Goal: Task Accomplishment & Management: Use online tool/utility

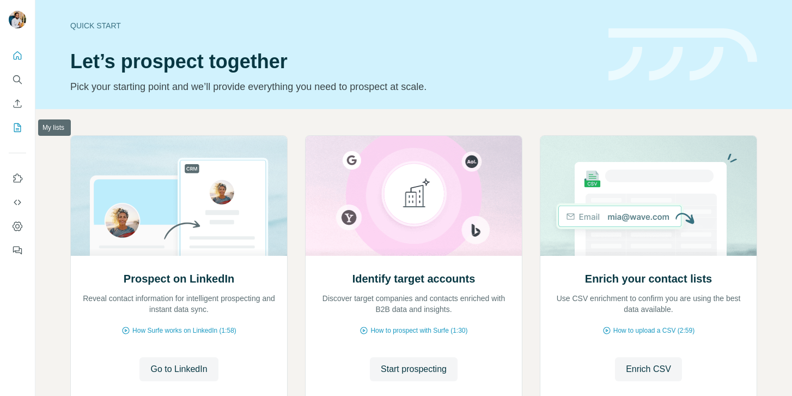
click at [16, 132] on icon "My lists" at bounding box center [17, 127] width 11 height 11
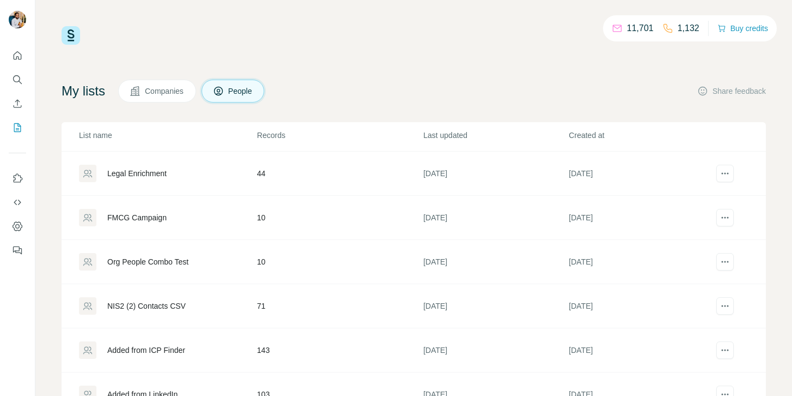
scroll to position [47, 0]
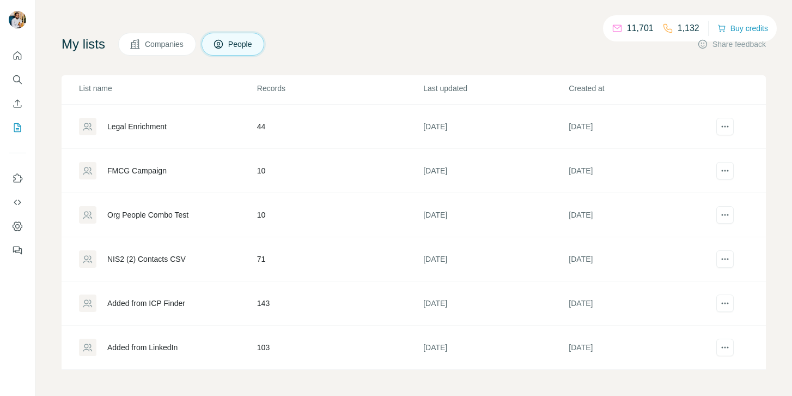
click at [121, 339] on div "Added from LinkedIn" at bounding box center [167, 346] width 177 height 17
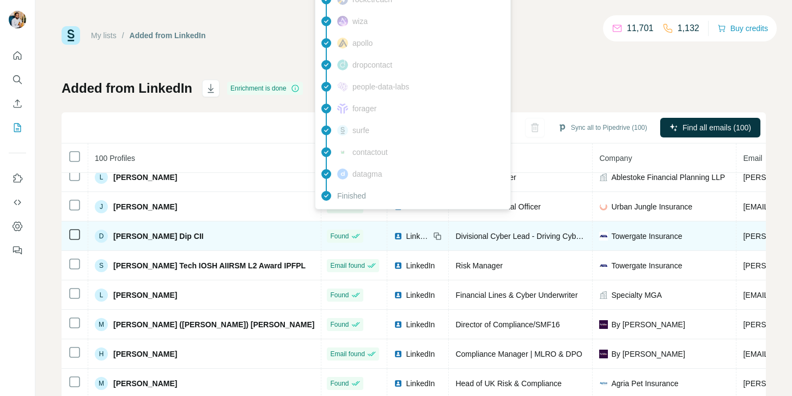
scroll to position [0, 1]
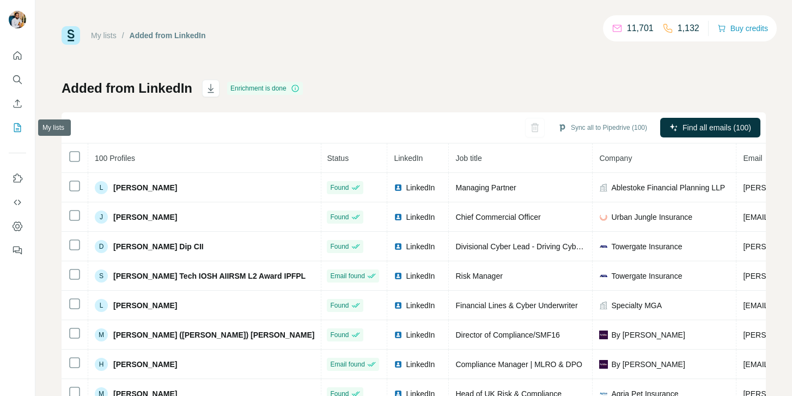
click at [14, 129] on icon "My lists" at bounding box center [17, 127] width 11 height 11
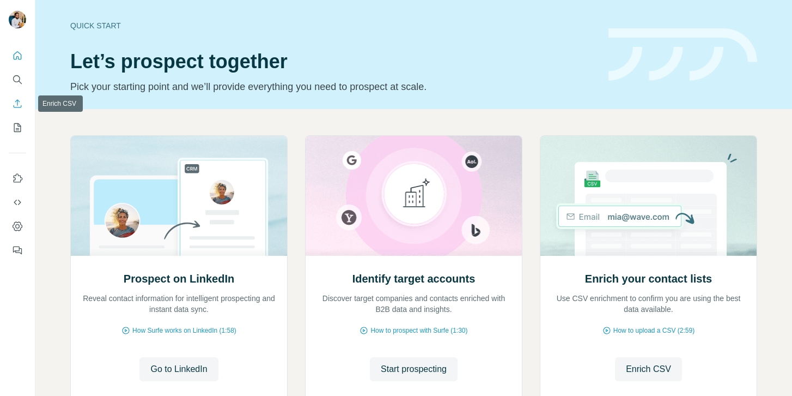
click at [16, 99] on icon "Enrich CSV" at bounding box center [17, 103] width 11 height 11
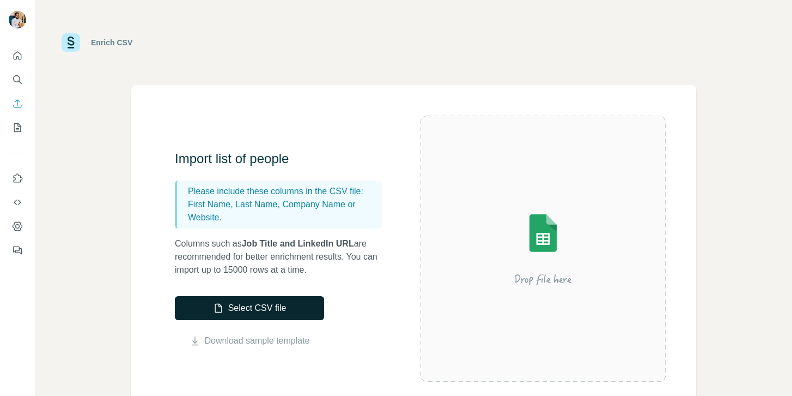
click at [245, 296] on button "Select CSV file" at bounding box center [249, 308] width 149 height 24
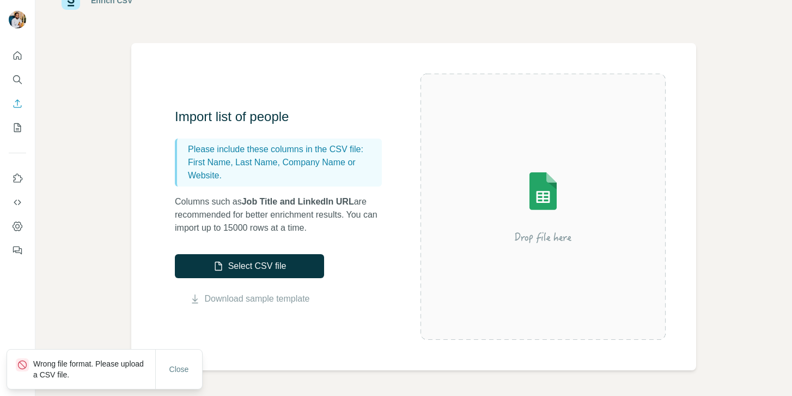
scroll to position [43, 0]
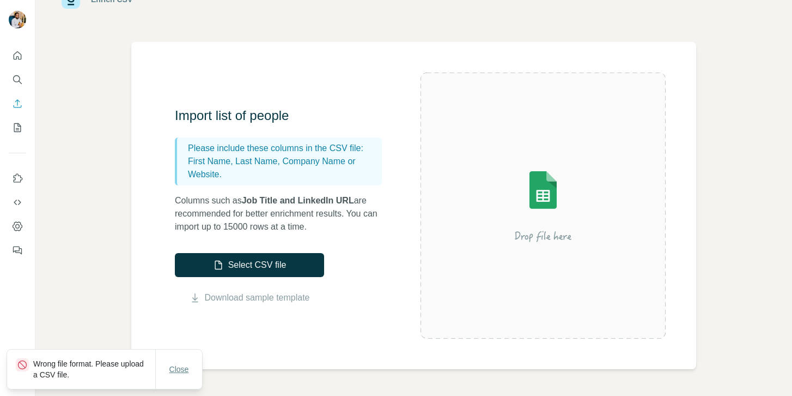
click at [179, 368] on span "Close" at bounding box center [179, 368] width 20 height 11
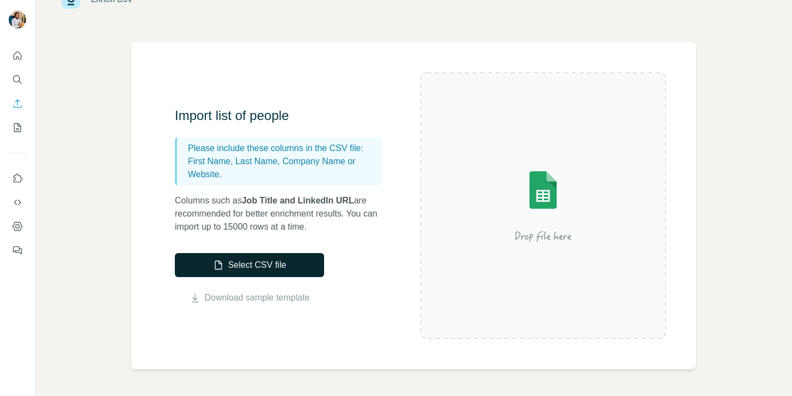
click at [272, 275] on button "Select CSV file" at bounding box center [249, 265] width 149 height 24
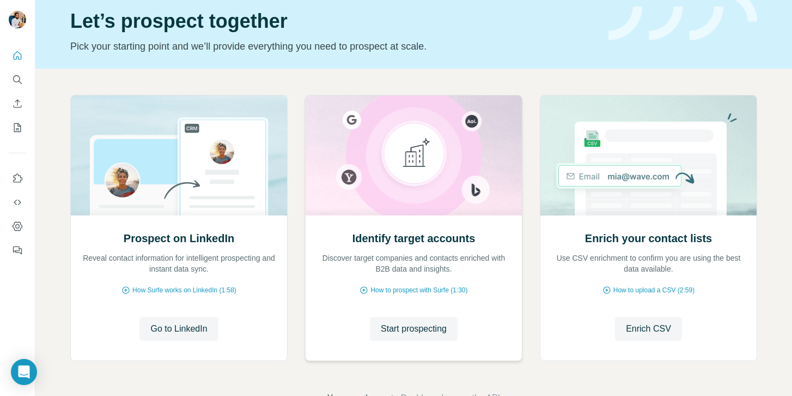
scroll to position [53, 0]
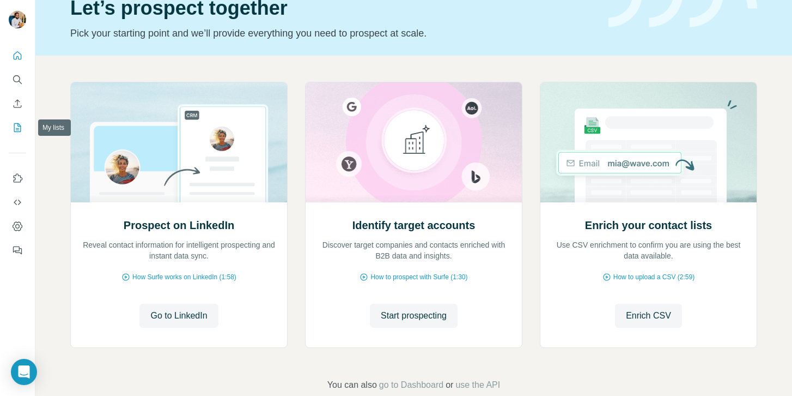
click at [19, 132] on icon "My lists" at bounding box center [17, 127] width 11 height 11
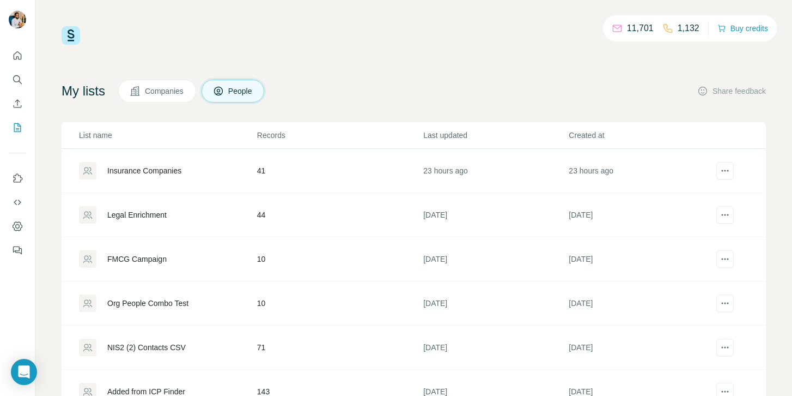
scroll to position [41, 0]
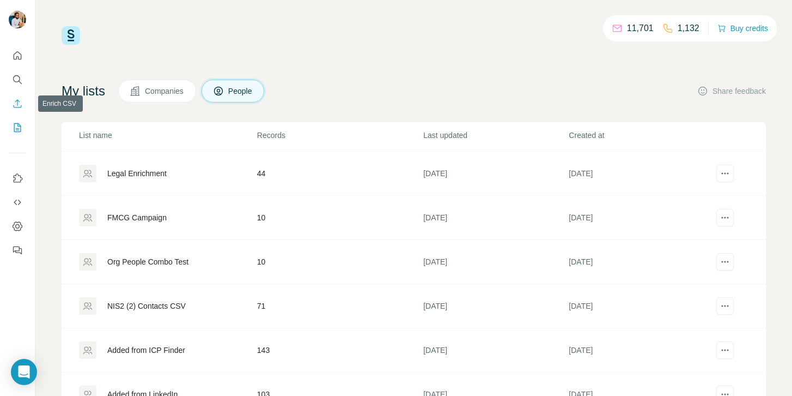
click at [19, 103] on icon "Enrich CSV" at bounding box center [17, 103] width 11 height 11
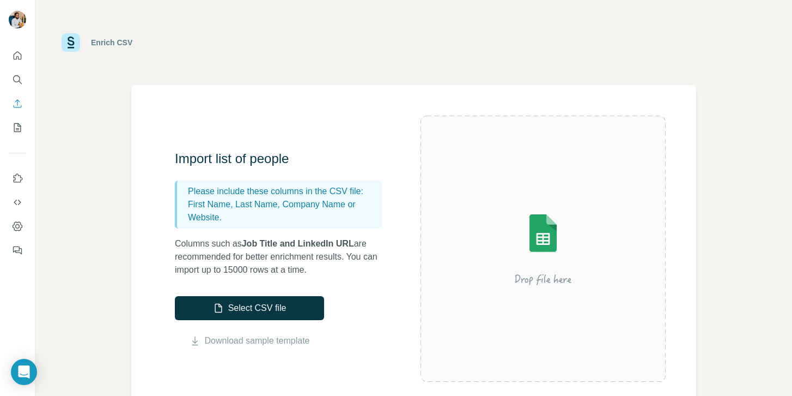
click at [256, 324] on div "Select CSV file Download sample template" at bounding box center [249, 321] width 149 height 51
click at [256, 316] on button "Select CSV file" at bounding box center [249, 308] width 149 height 24
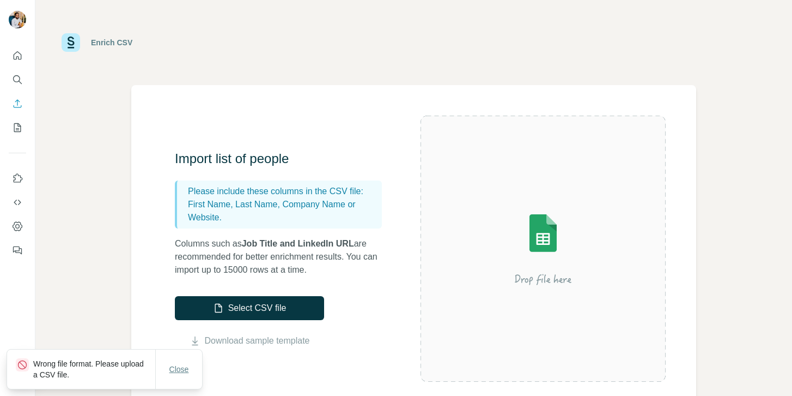
click at [179, 371] on span "Close" at bounding box center [179, 368] width 20 height 11
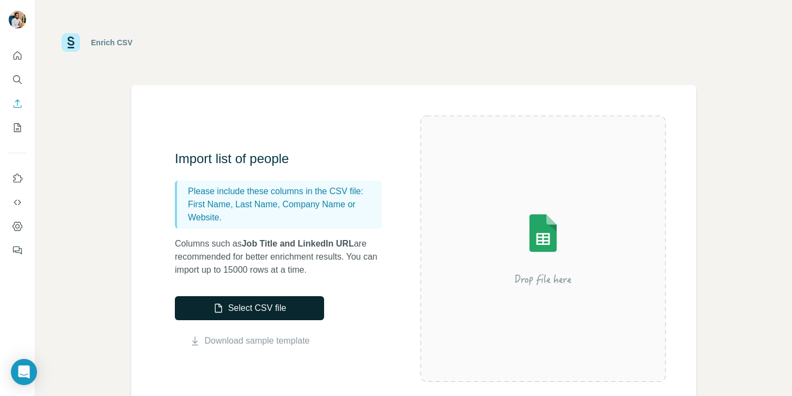
click at [305, 306] on button "Select CSV file" at bounding box center [249, 308] width 149 height 24
